Goal: Task Accomplishment & Management: Manage account settings

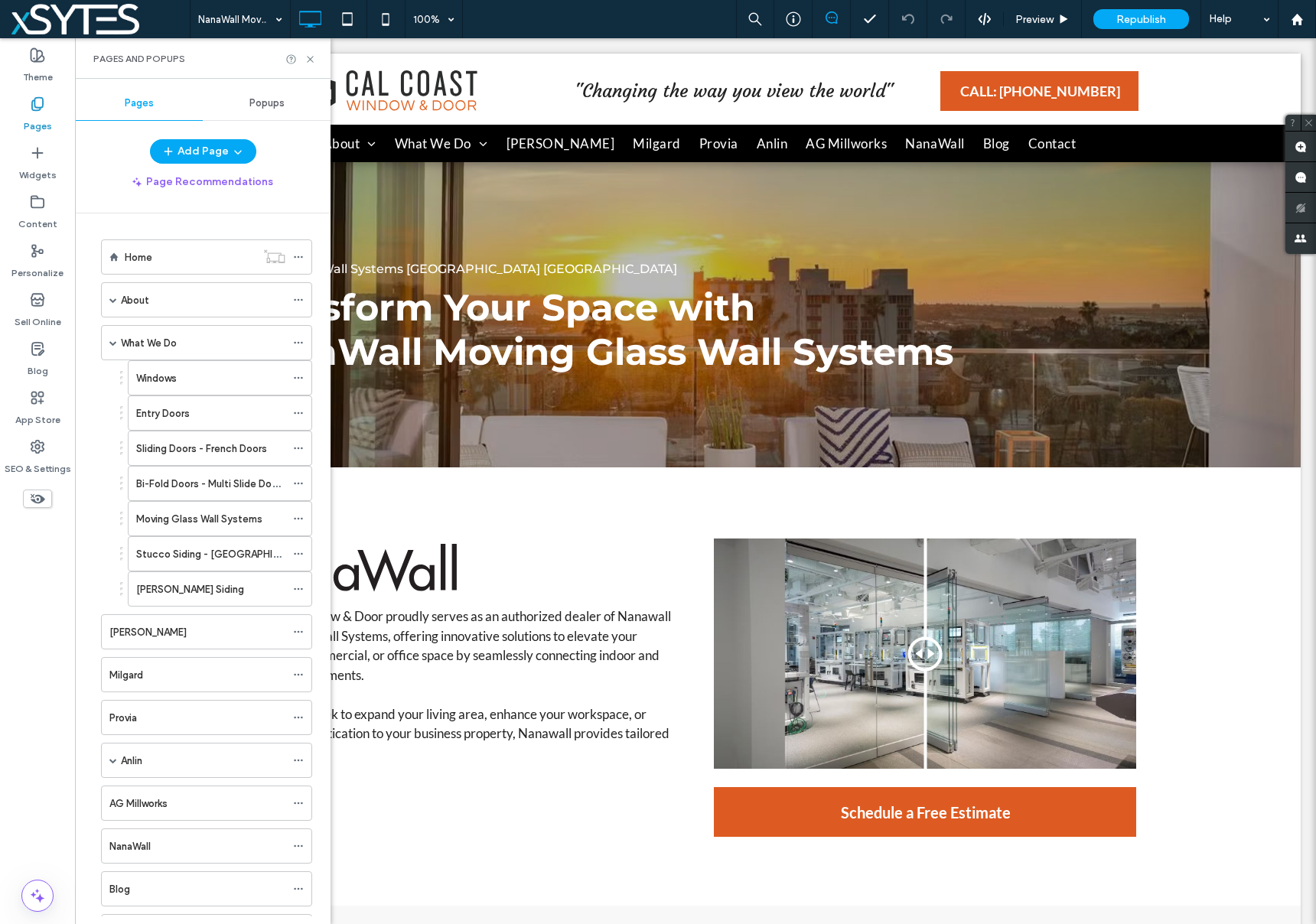
scroll to position [708, 0]
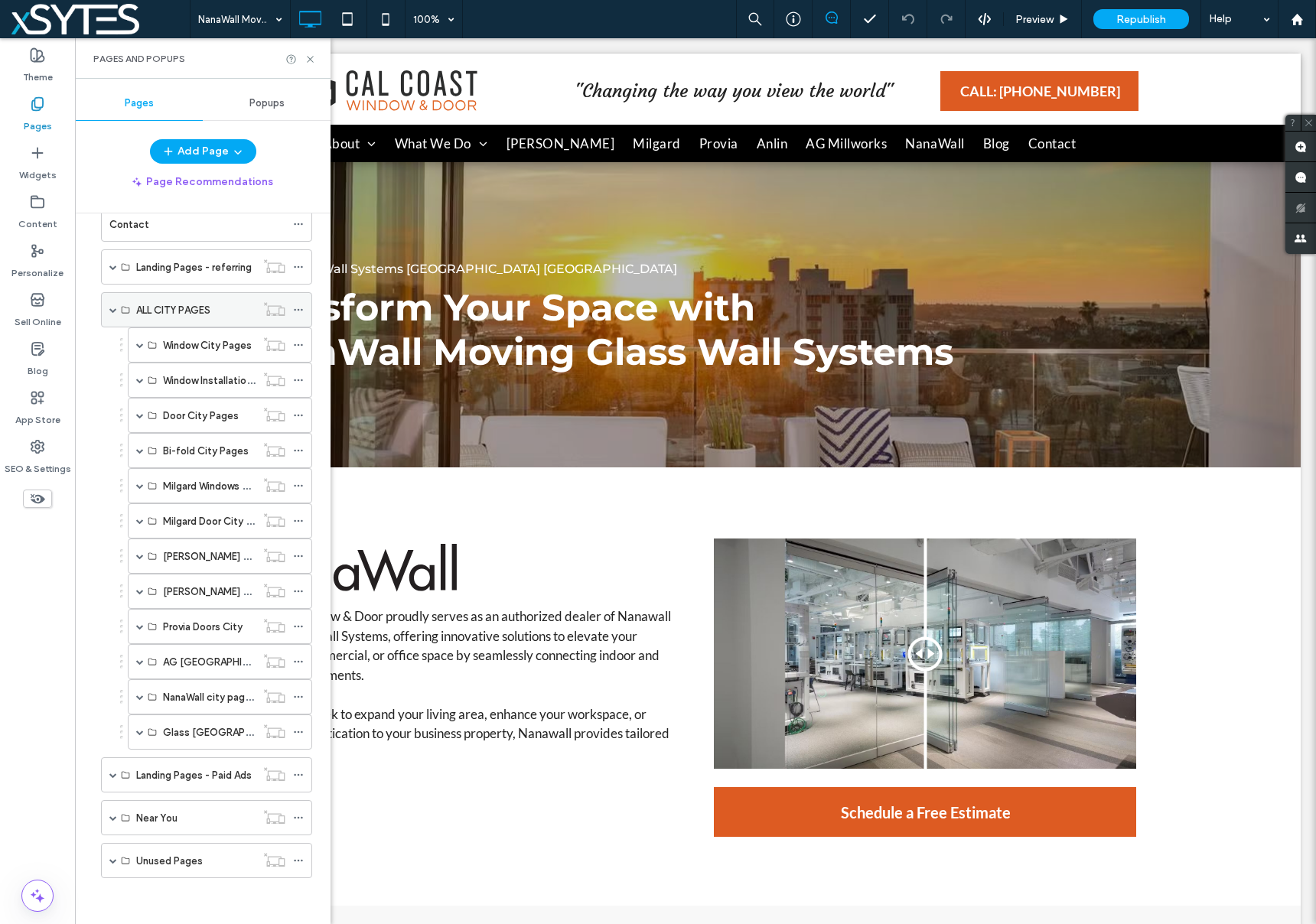
click at [112, 309] on span at bounding box center [113, 310] width 8 height 8
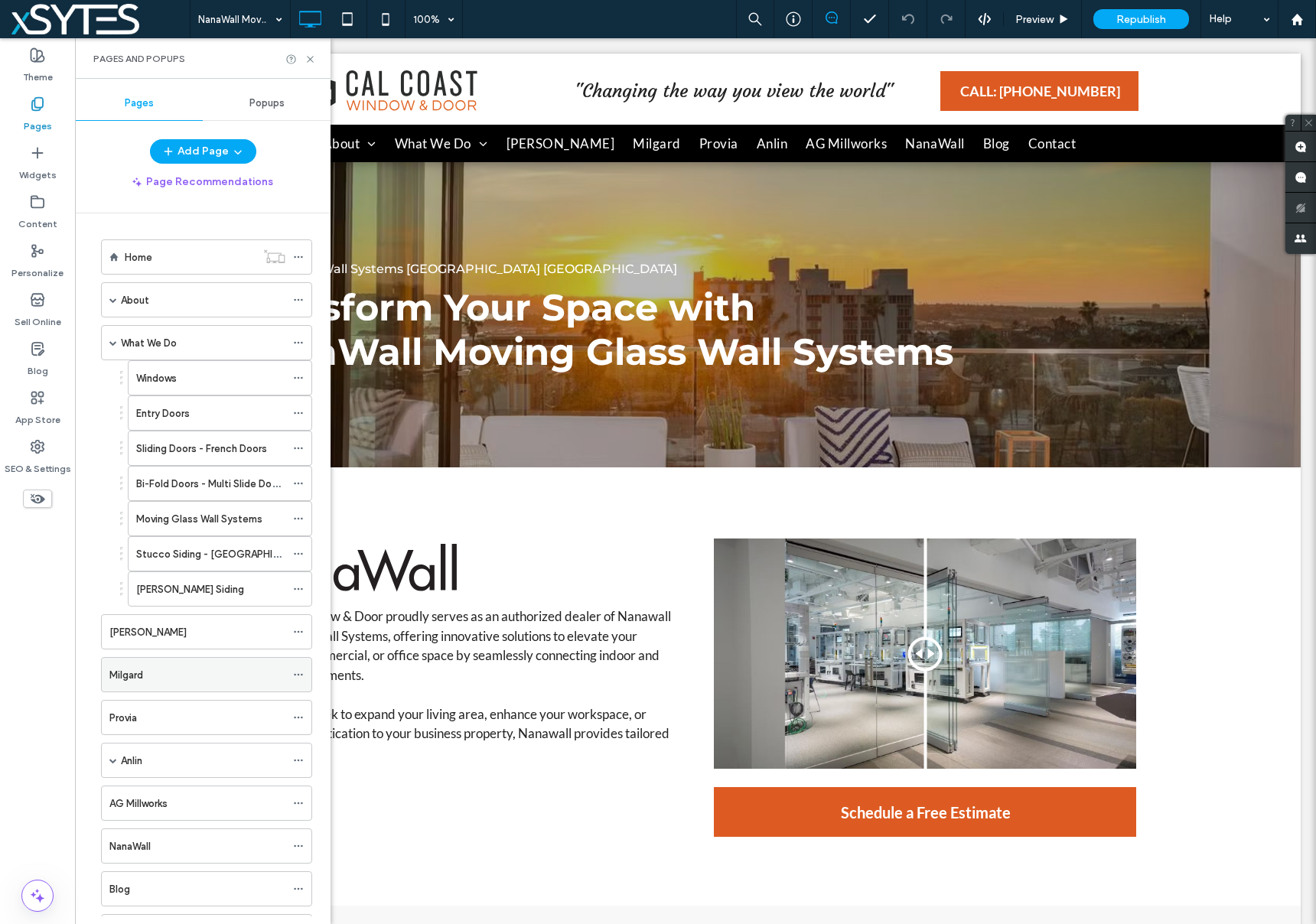
scroll to position [27, 0]
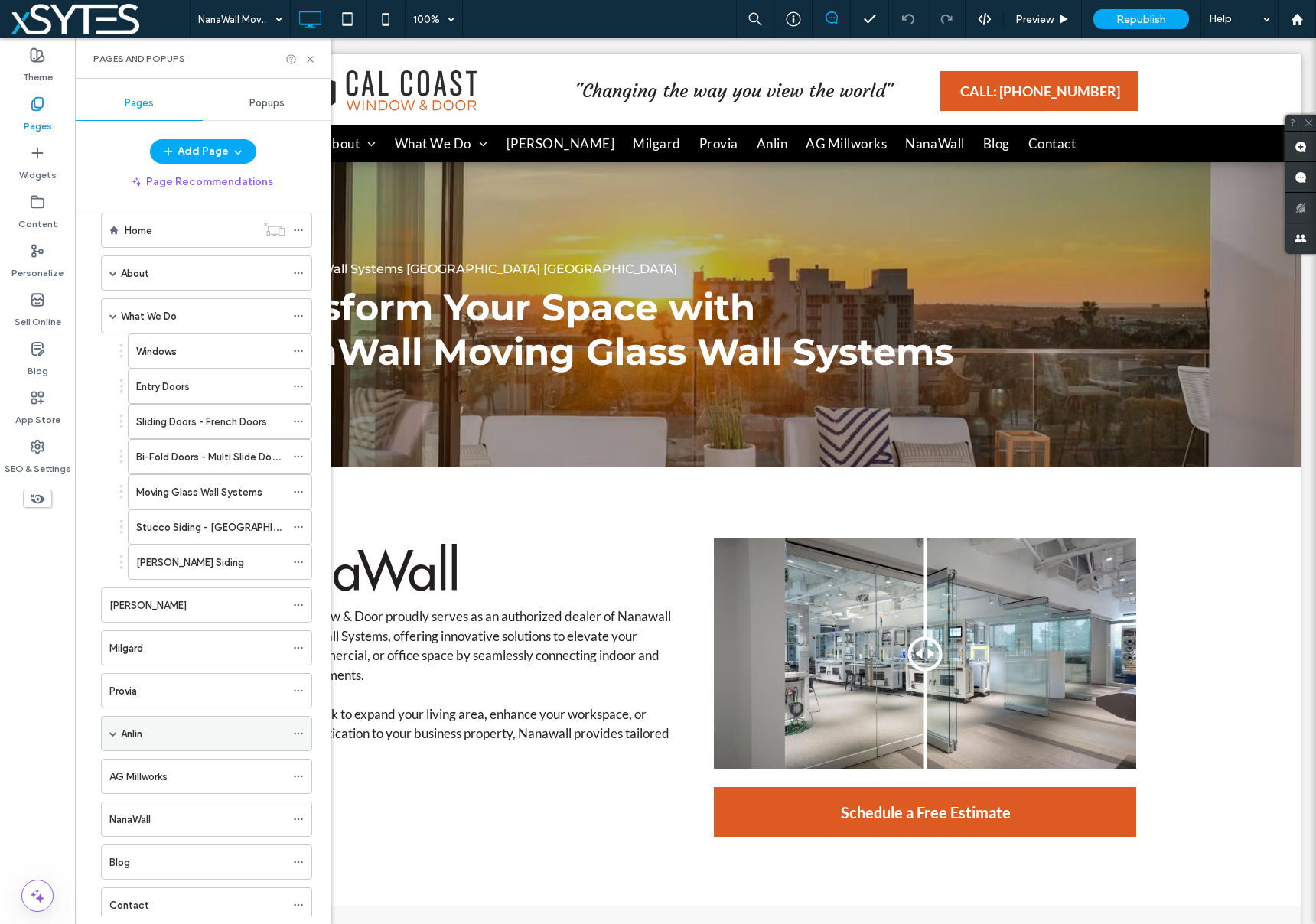
click at [111, 731] on span at bounding box center [113, 734] width 8 height 8
click at [141, 762] on span at bounding box center [140, 768] width 8 height 34
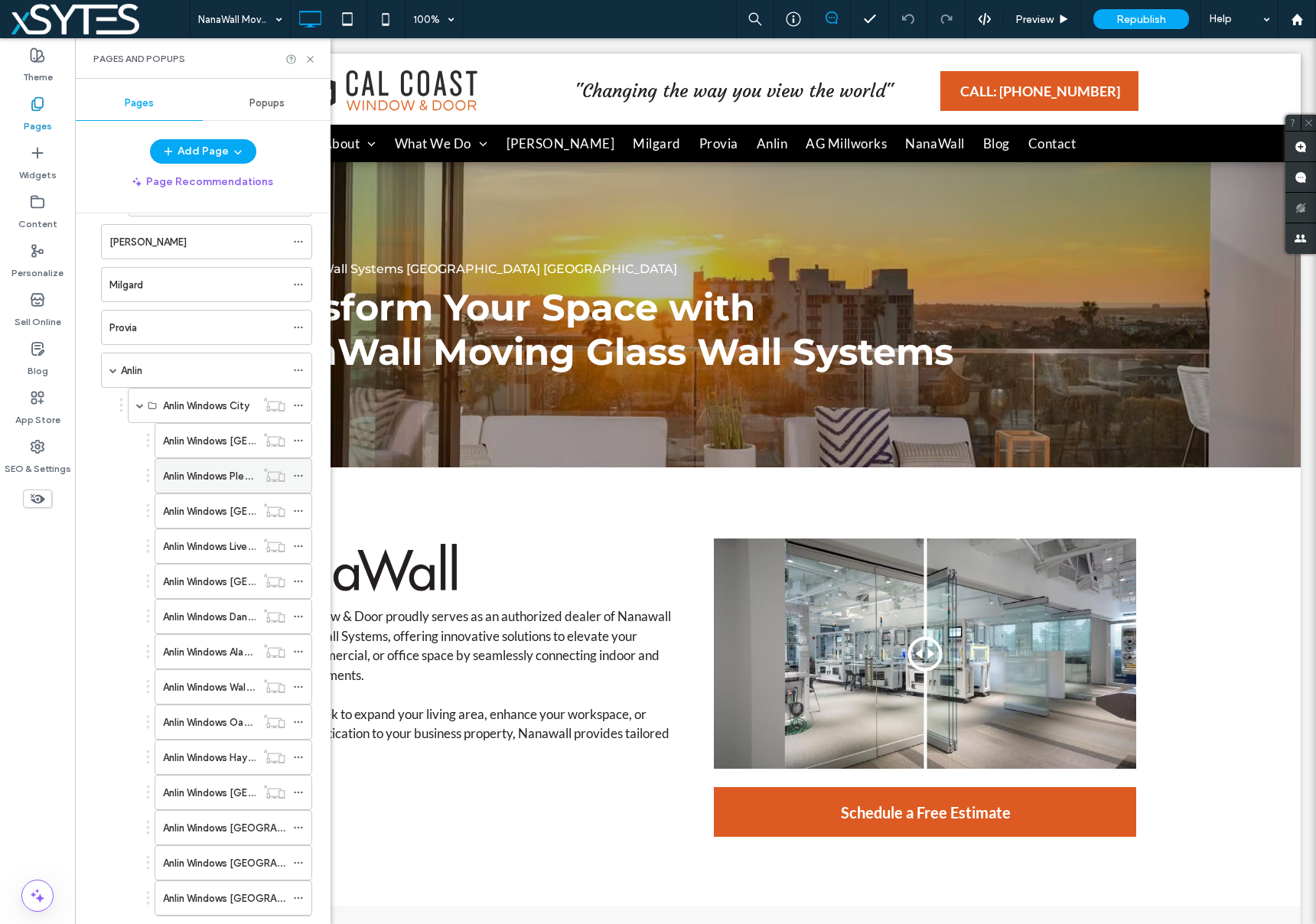
scroll to position [459, 0]
click at [214, 480] on label "Anlin Windows Livermore [GEOGRAPHIC_DATA]" at bounding box center [271, 477] width 216 height 27
click at [304, 477] on div at bounding box center [658, 462] width 1316 height 924
click at [300, 477] on use at bounding box center [298, 478] width 8 height 2
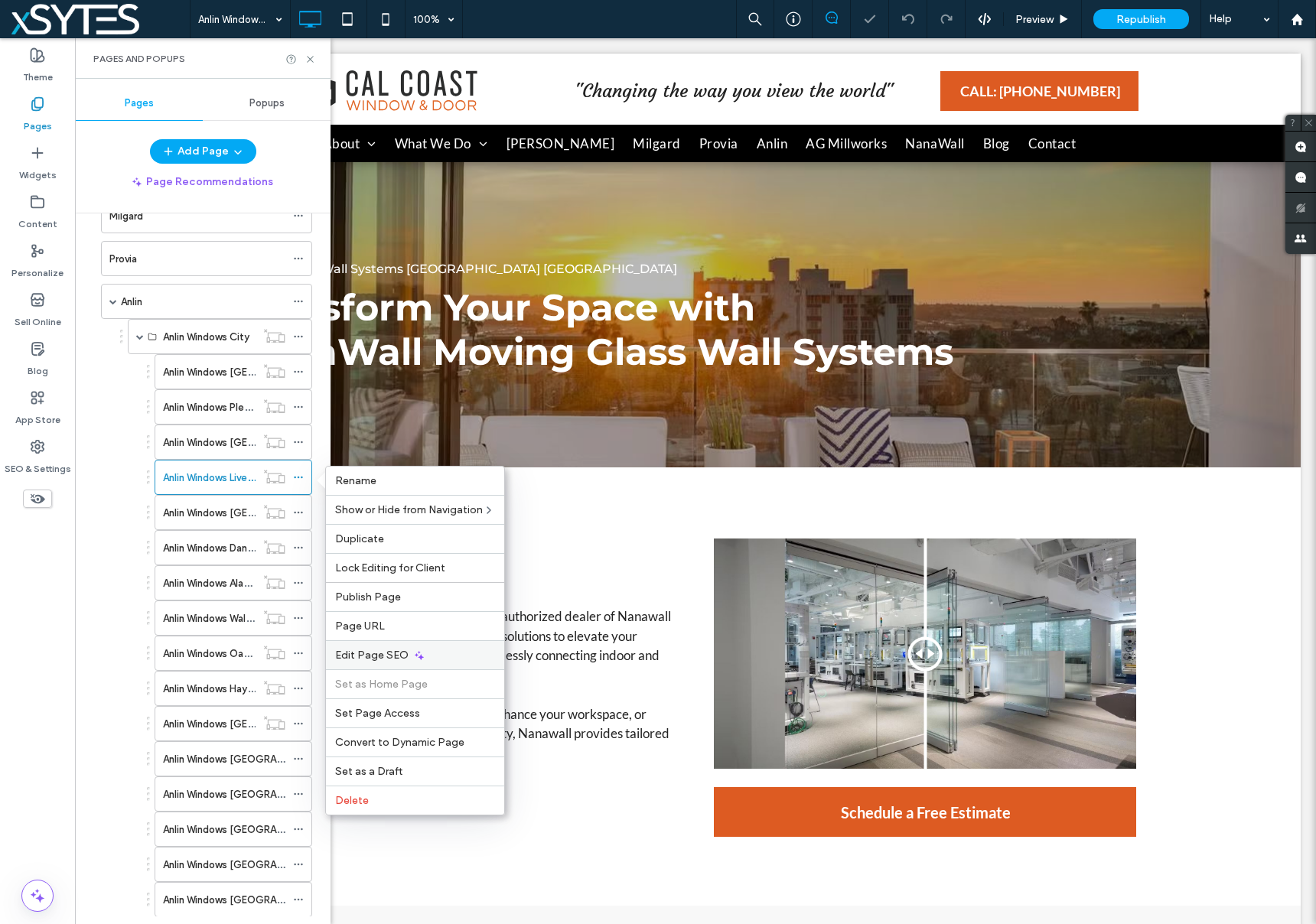
click at [398, 655] on span "Edit Page SEO" at bounding box center [372, 654] width 73 height 13
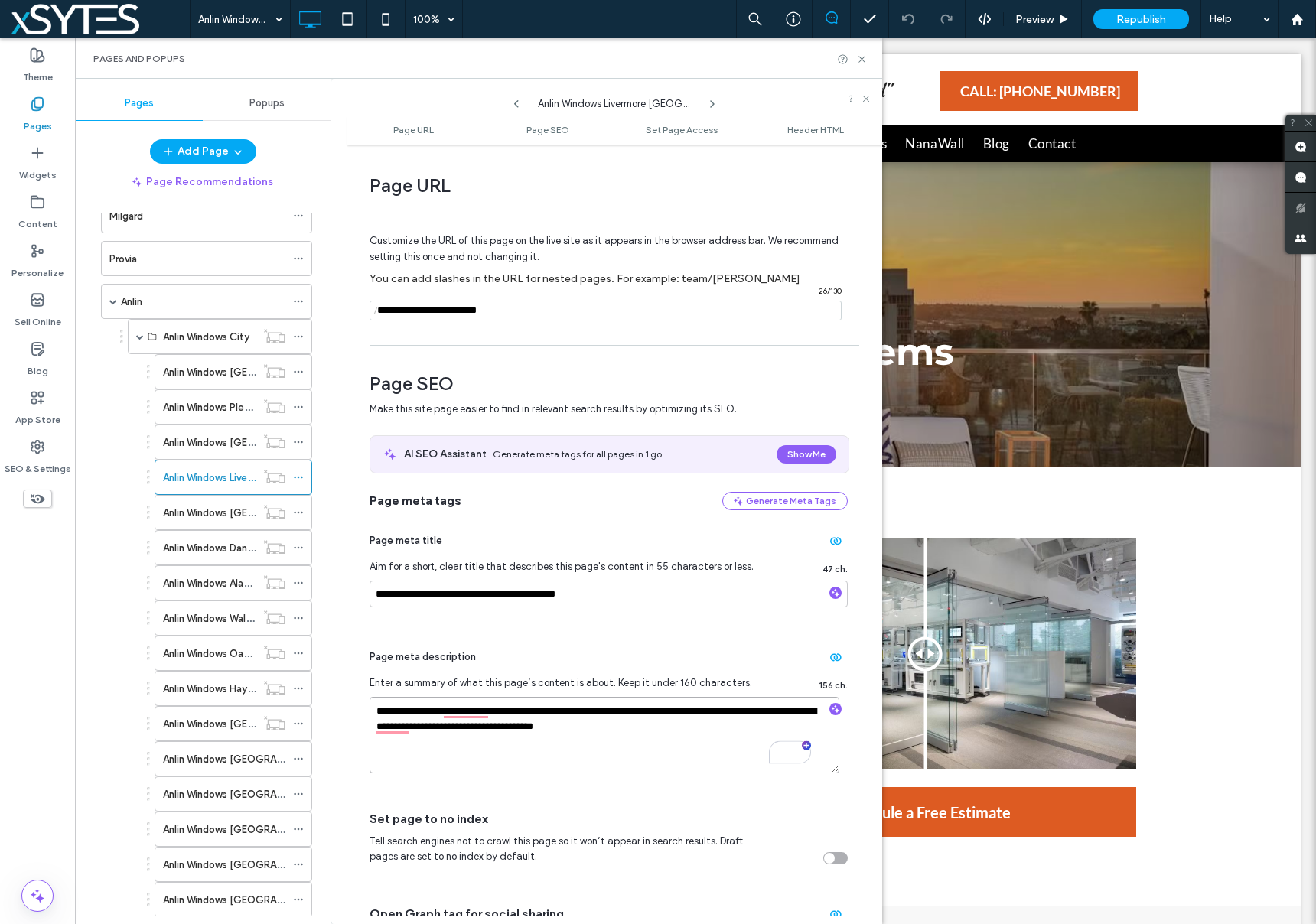
drag, startPoint x: 377, startPoint y: 710, endPoint x: 697, endPoint y: 732, distance: 320.8
click at [697, 732] on textarea "**********" at bounding box center [605, 735] width 470 height 76
